Goal: Obtain resource: Obtain resource

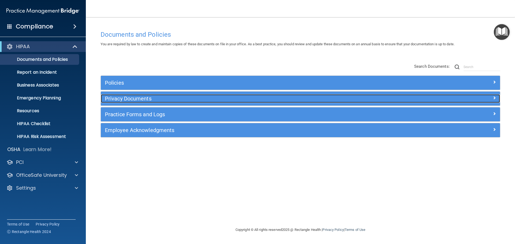
click at [145, 99] on h5 "Privacy Documents" at bounding box center [250, 99] width 291 height 6
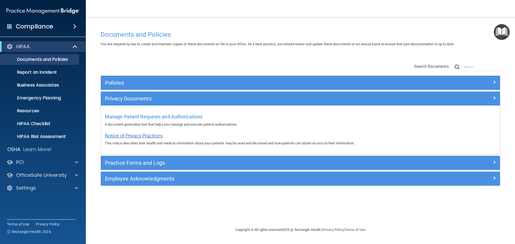
click at [157, 135] on span "Notice of Privacy Practices" at bounding box center [134, 136] width 58 height 6
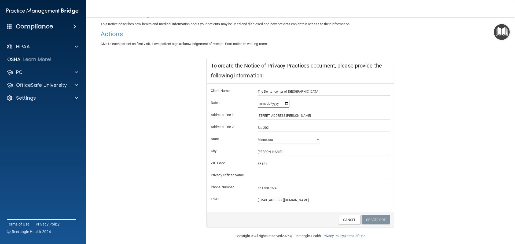
scroll to position [53, 0]
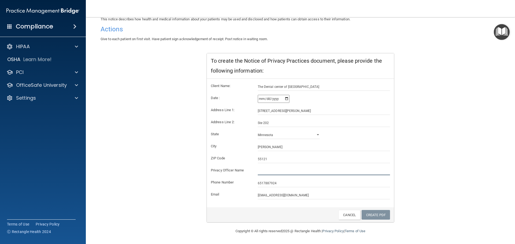
click at [288, 171] on input "text" at bounding box center [324, 171] width 132 height 8
type input "[PERSON_NAME]"
click at [403, 203] on div "Notice of Privacy Practices This notice describes how health and medical inform…" at bounding box center [300, 113] width 399 height 220
click at [372, 214] on link "Create PDF" at bounding box center [375, 215] width 28 height 10
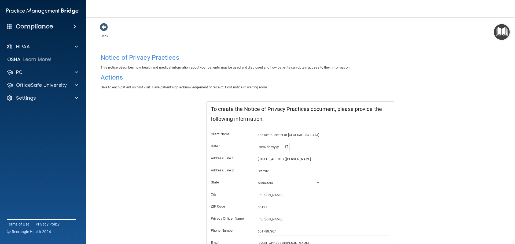
scroll to position [0, 0]
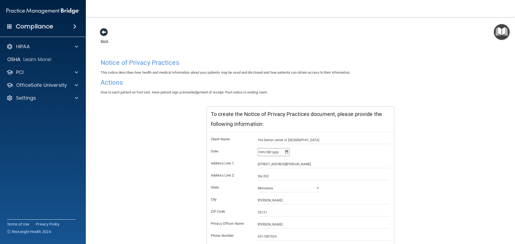
click at [105, 32] on span at bounding box center [104, 32] width 8 height 8
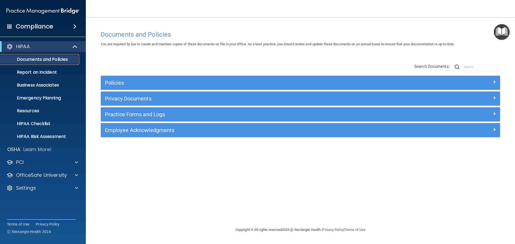
click at [61, 61] on p "Documents and Policies" at bounding box center [39, 59] width 73 height 5
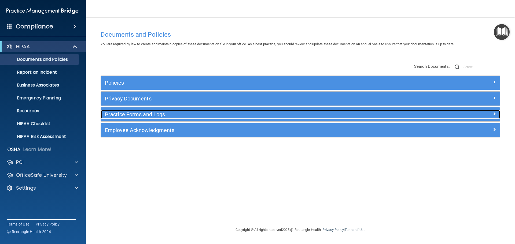
click at [126, 116] on h5 "Practice Forms and Logs" at bounding box center [250, 115] width 291 height 6
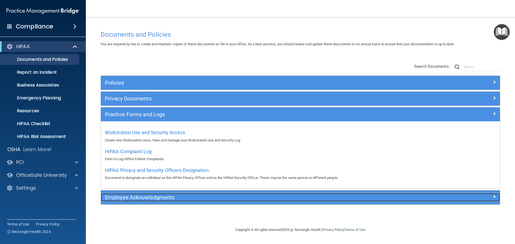
click at [151, 198] on h5 "Employee Acknowledgments" at bounding box center [250, 198] width 291 height 6
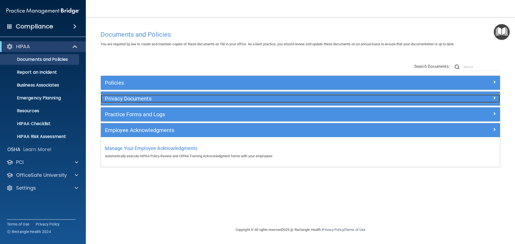
click at [135, 101] on h5 "Privacy Documents" at bounding box center [250, 99] width 291 height 6
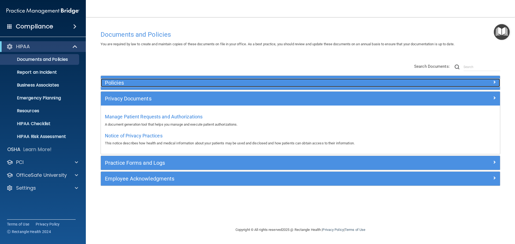
click at [128, 80] on h5 "Policies" at bounding box center [250, 83] width 291 height 6
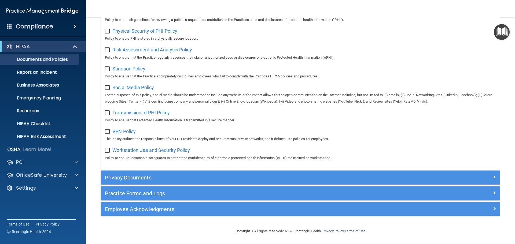
scroll to position [358, 0]
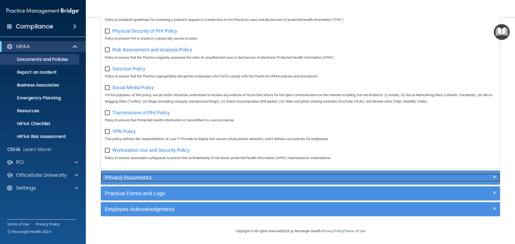
click at [148, 179] on h5 "Privacy Documents" at bounding box center [250, 178] width 291 height 6
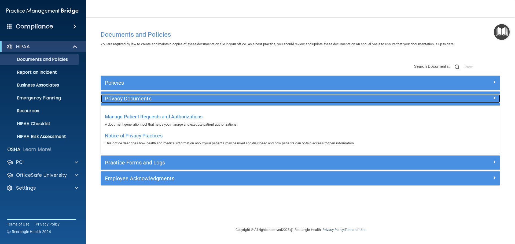
scroll to position [0, 0]
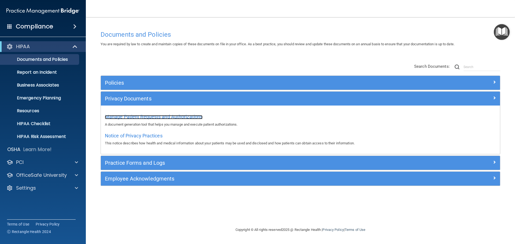
click at [133, 117] on span "Manage Patient Requests and Authorizations" at bounding box center [154, 117] width 98 height 6
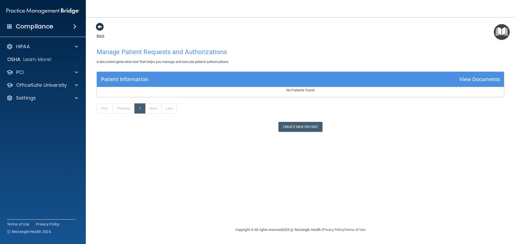
click at [100, 30] on span at bounding box center [100, 27] width 8 height 8
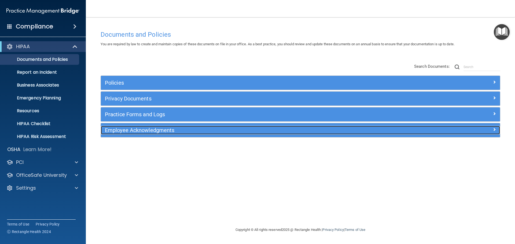
click at [118, 128] on h5 "Employee Acknowledgments" at bounding box center [250, 130] width 291 height 6
